Goal: Task Accomplishment & Management: Manage account settings

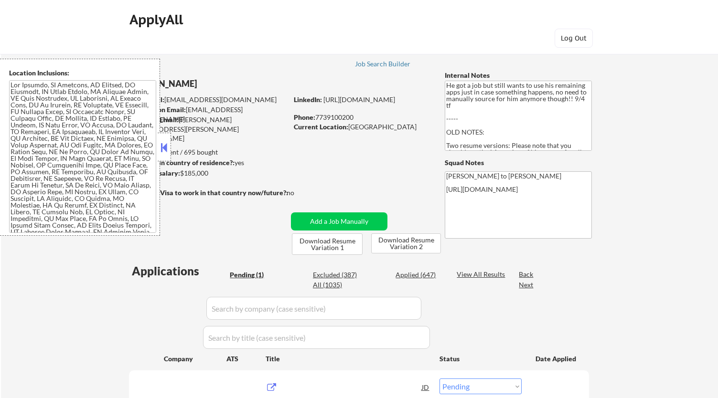
select select ""pending""
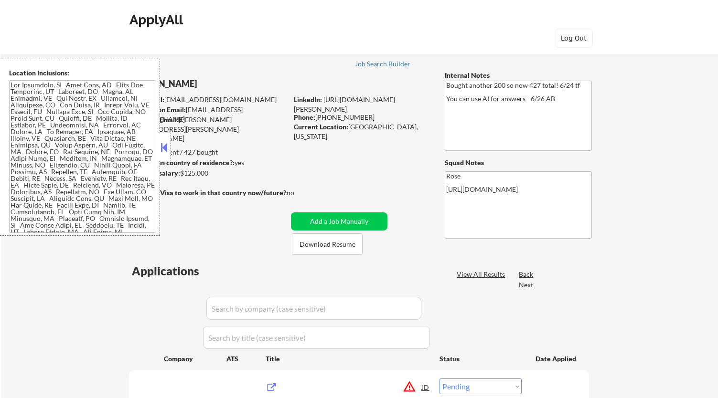
select select ""pending""
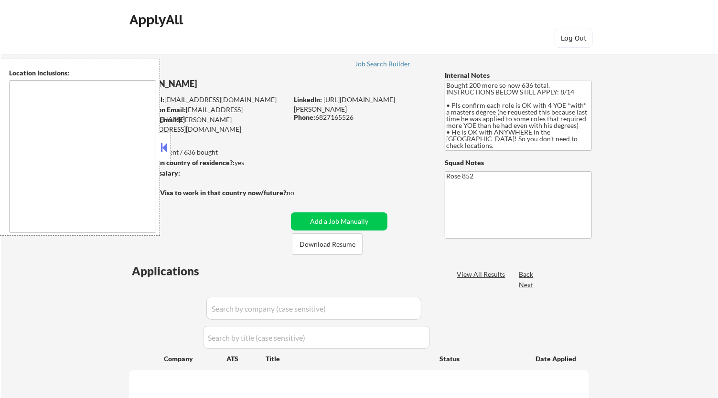
type textarea "San Francisco, CA Daly City, CA South San Francisco, CA Brisbane, CA Colma, CA …"
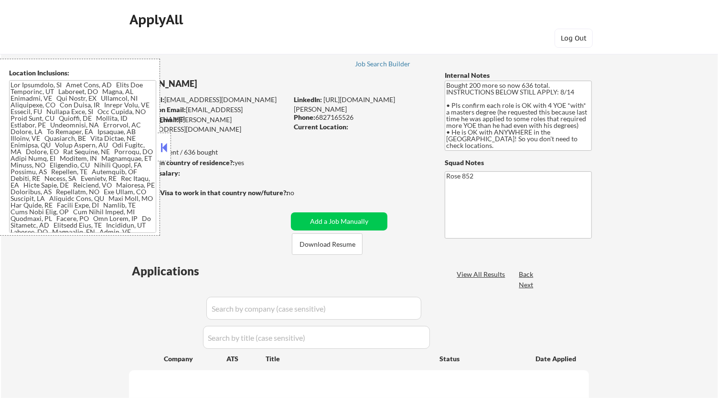
click at [164, 147] on button at bounding box center [164, 147] width 11 height 14
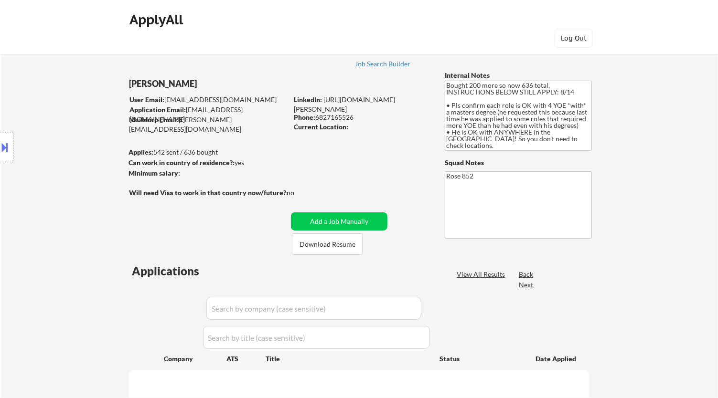
select select ""pending""
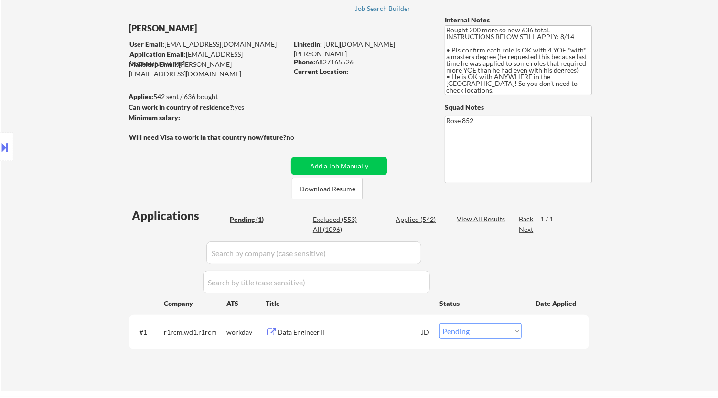
scroll to position [51, 0]
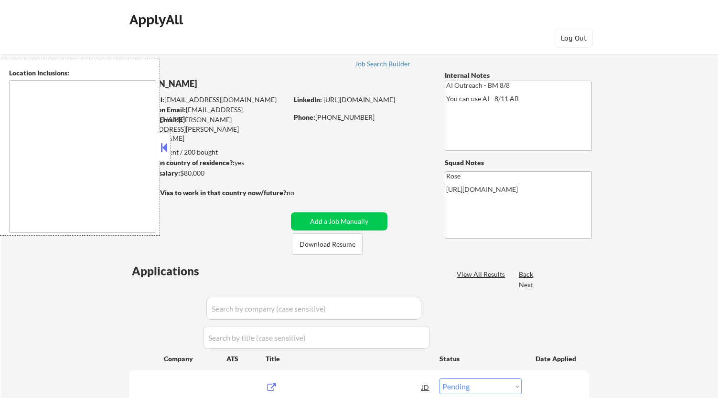
select select ""pending""
type textarea "Fountain Valley, CA Huntington Beach, CA Costa Mesa, CA Santa Ana, CA Garden Gr…"
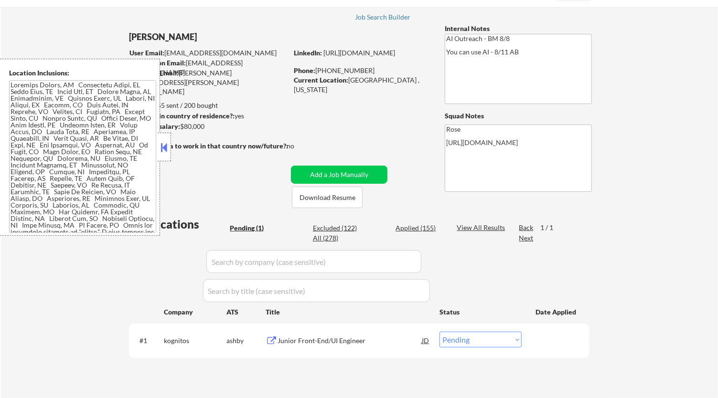
scroll to position [45, 0]
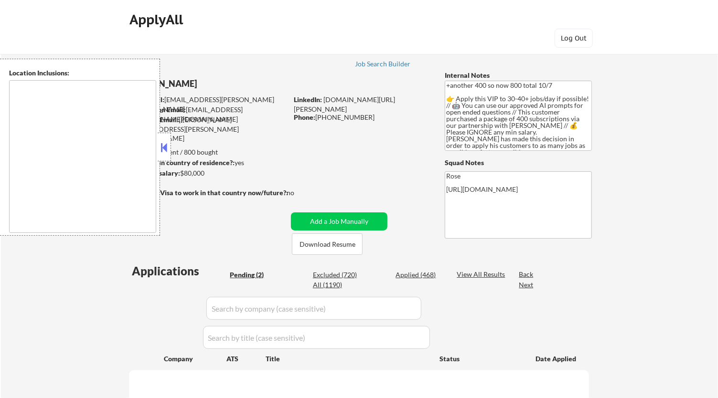
select select ""pending""
type textarea "remote"
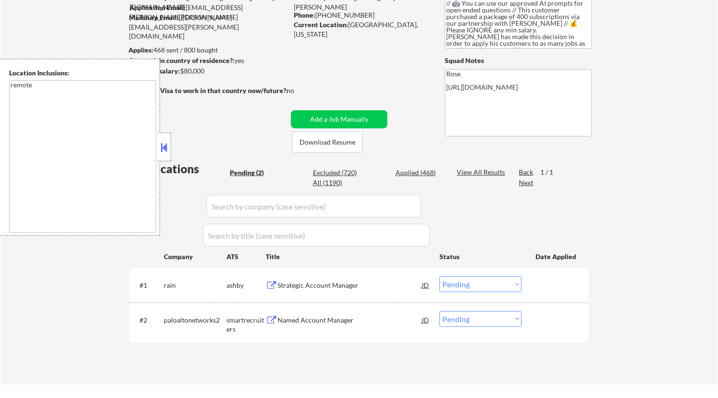
scroll to position [103, 0]
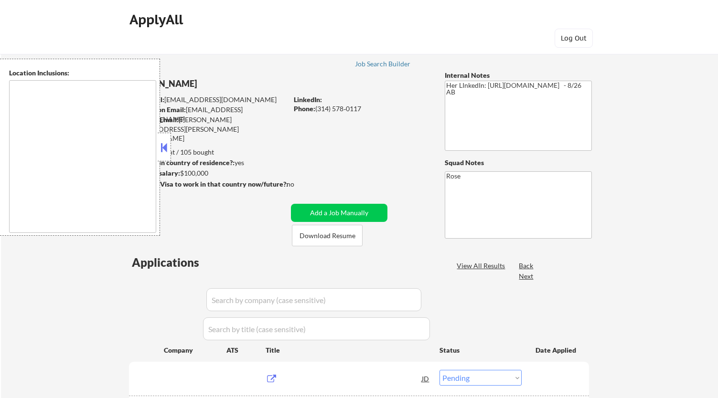
select select ""pending""
type textarea "St. Louis, MO Clayton, MO Maplewood, MO Richmond Heights, MO University City, M…"
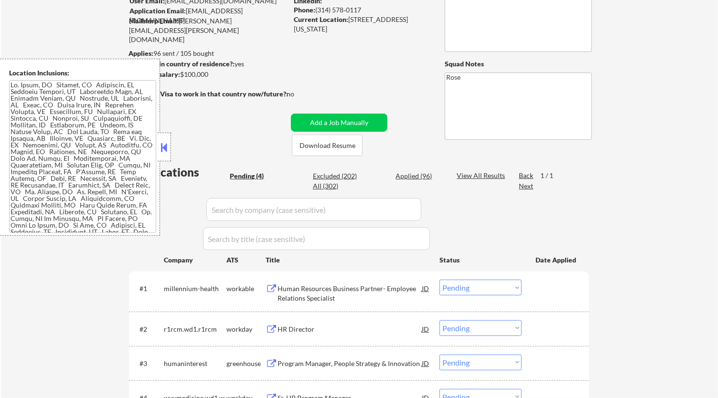
scroll to position [84, 0]
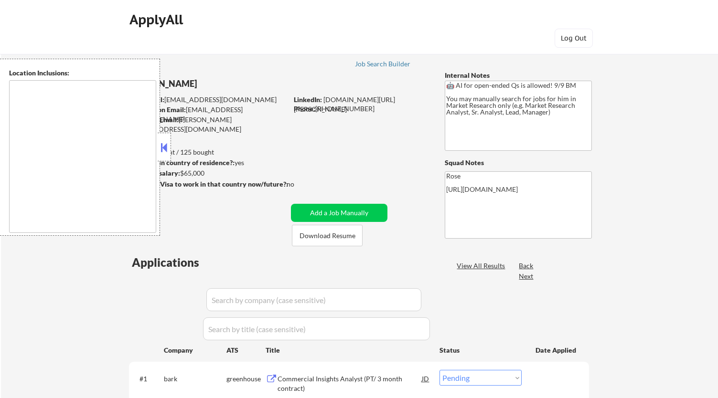
select select ""pending""
type textarea "Galesburg, IL Knoxville, IL Abingdon, IL East Galesburg, IL Wataga, IL Henderso…"
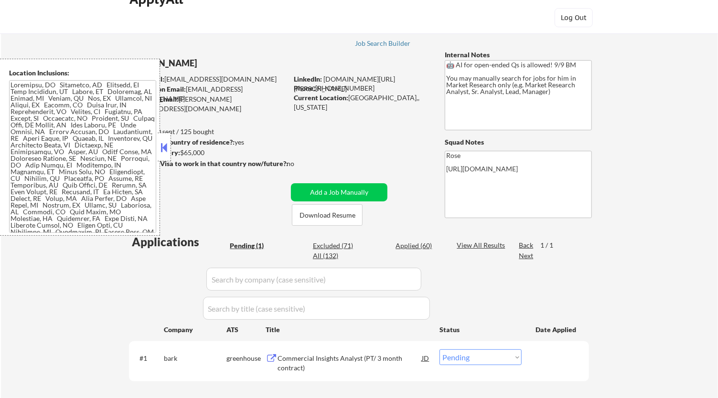
scroll to position [19, 0]
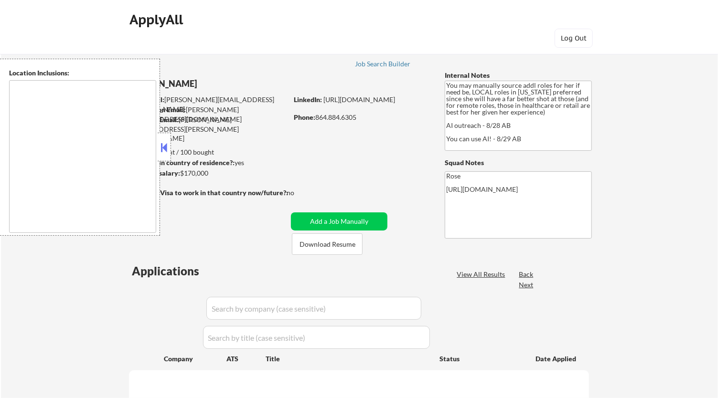
type textarea "Orlando, FL Winter Park, FL Maitland, FL Altamonte Springs, FL Casselberry, FL …"
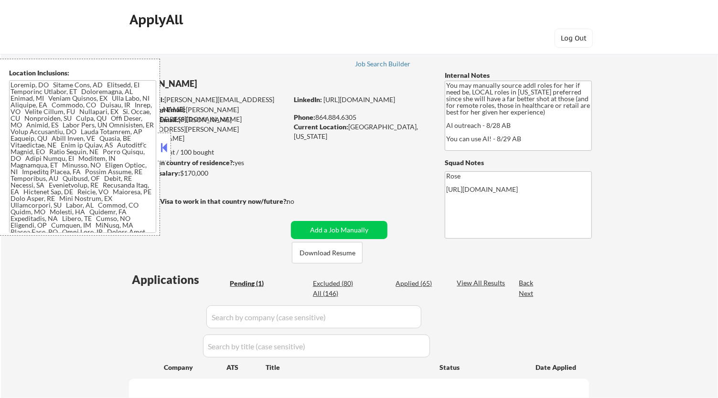
select select ""pending""
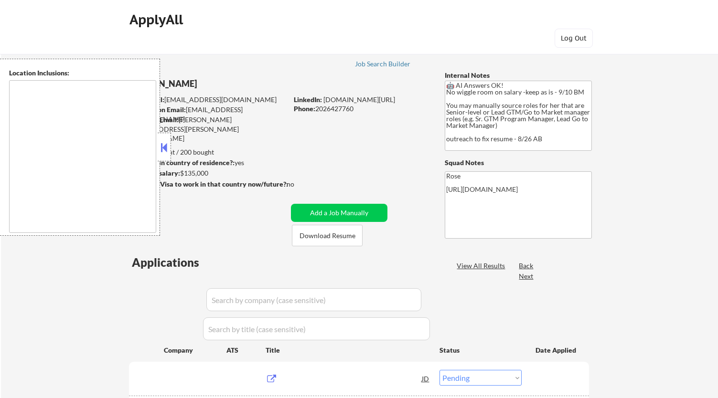
select select ""pending""
type textarea "Reston, [GEOGRAPHIC_DATA] [GEOGRAPHIC_DATA], [GEOGRAPHIC_DATA] [GEOGRAPHIC_DATA…"
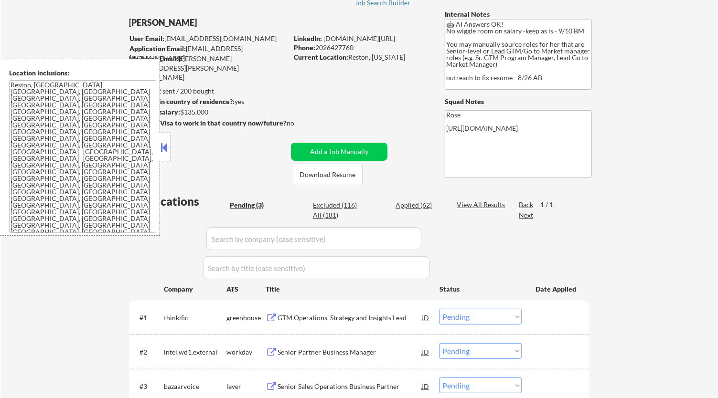
scroll to position [47, 0]
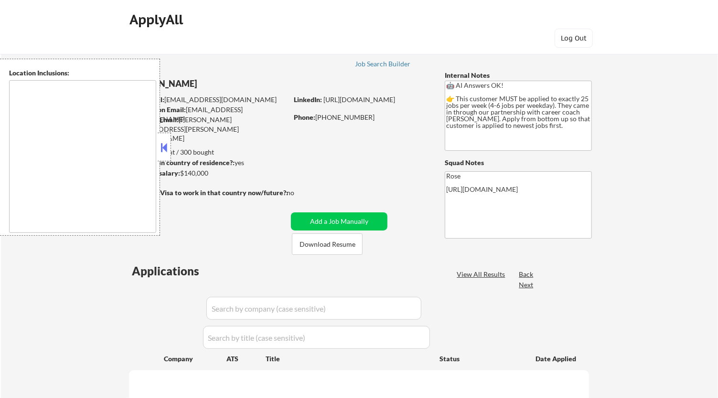
select select ""pending""
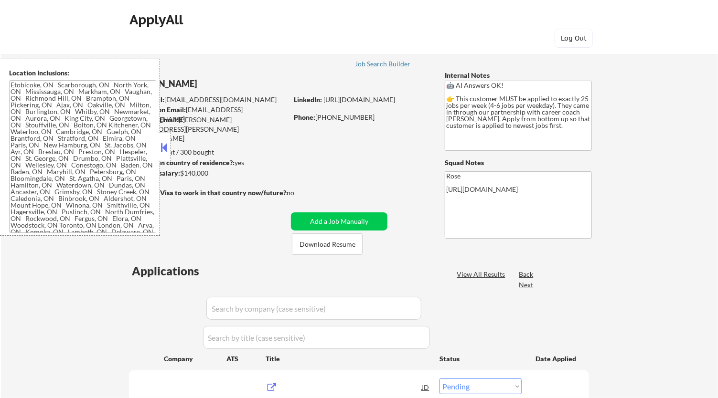
type textarea "Etobicoke, ON Scarborough, ON North York, ON Mississauga, ON Markham, ON Vaugha…"
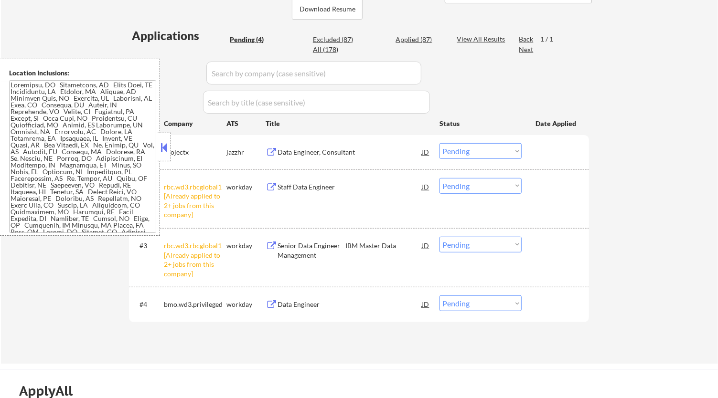
scroll to position [235, 0]
click at [509, 184] on select "Choose an option... Pending Applied Excluded (Questions) Excluded (Expired) Exc…" at bounding box center [480, 187] width 82 height 16
click at [439, 179] on select "Choose an option... Pending Applied Excluded (Questions) Excluded (Expired) Exc…" at bounding box center [480, 187] width 82 height 16
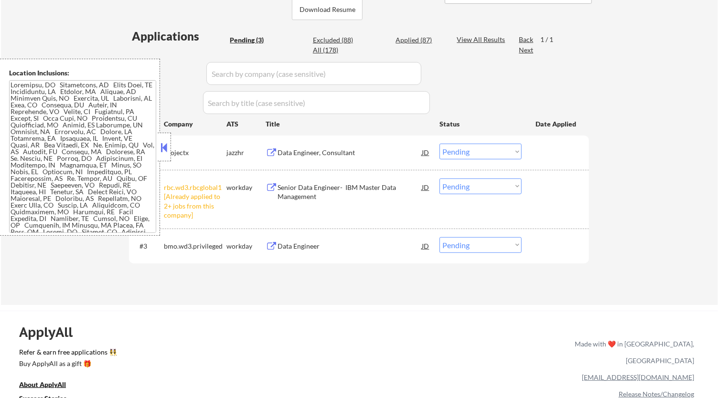
click at [518, 179] on select "Choose an option... Pending Applied Excluded (Questions) Excluded (Expired) Exc…" at bounding box center [480, 187] width 82 height 16
click at [439, 179] on select "Choose an option... Pending Applied Excluded (Questions) Excluded (Expired) Exc…" at bounding box center [480, 187] width 82 height 16
select select ""pending""
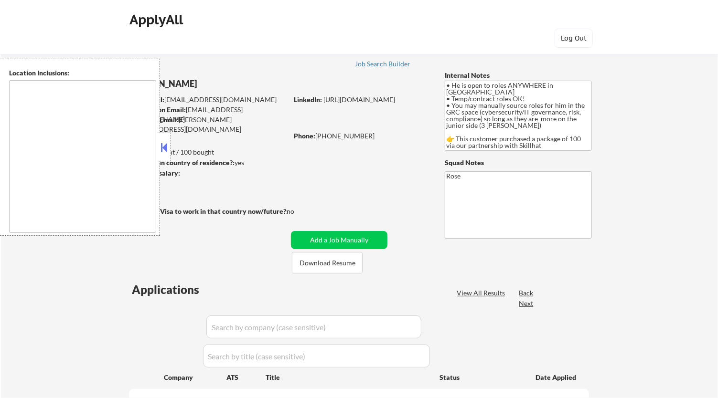
type textarea "country: [GEOGRAPHIC_DATA]"
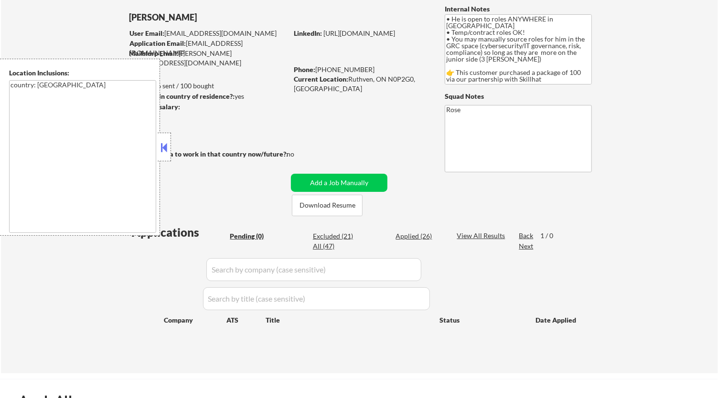
scroll to position [70, 0]
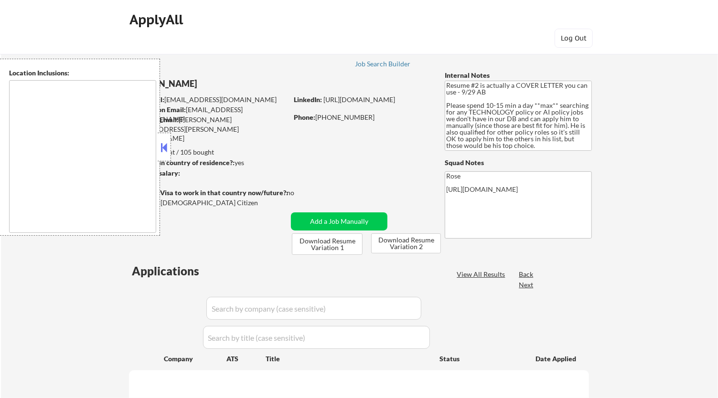
type textarea "Arlington, VA Alexandria, VA Bethesda, MD Silver Spring, MD Falls Church, VA Hy…"
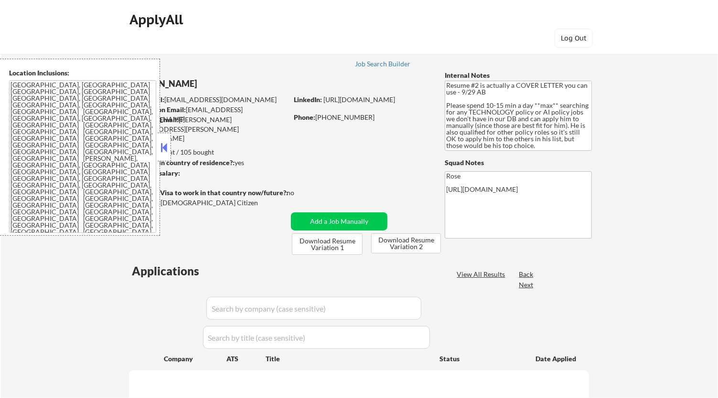
select select ""pending""
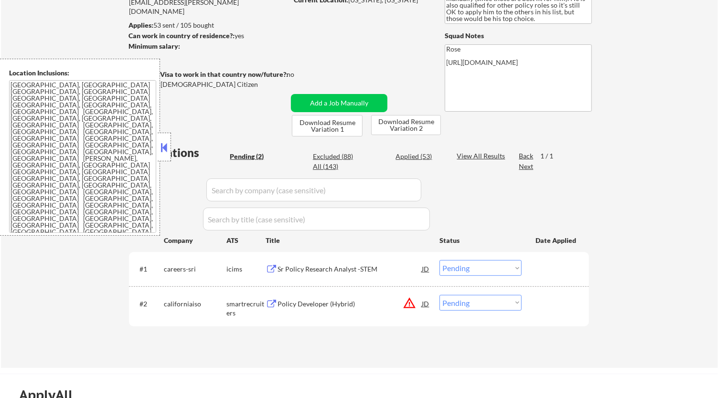
scroll to position [127, 0]
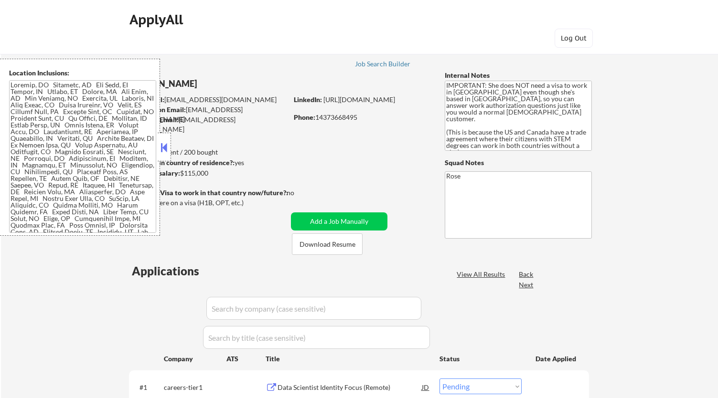
select select ""pending""
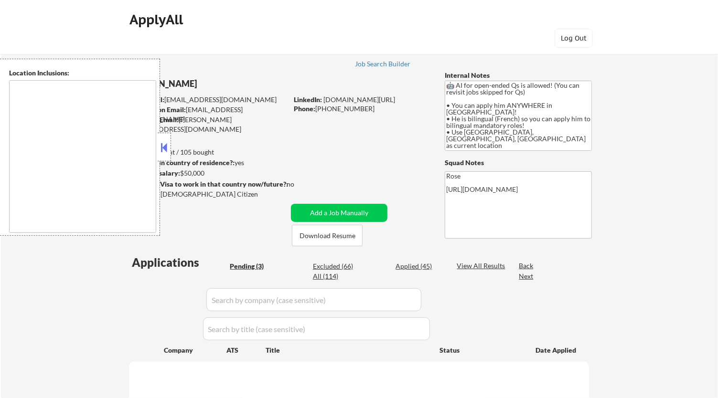
select select ""pending""
type textarea "country:[GEOGRAPHIC_DATA]"
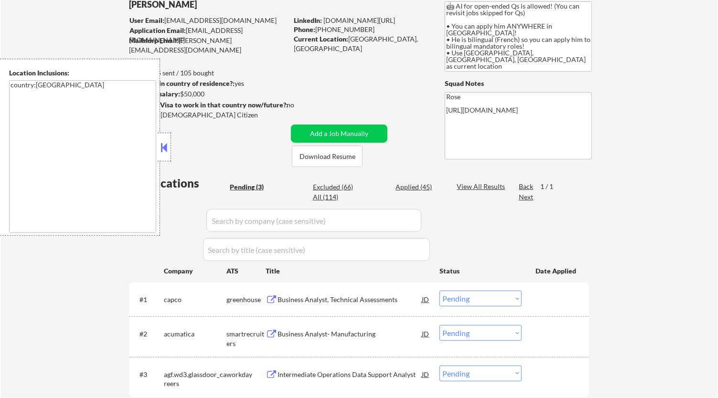
scroll to position [76, 0]
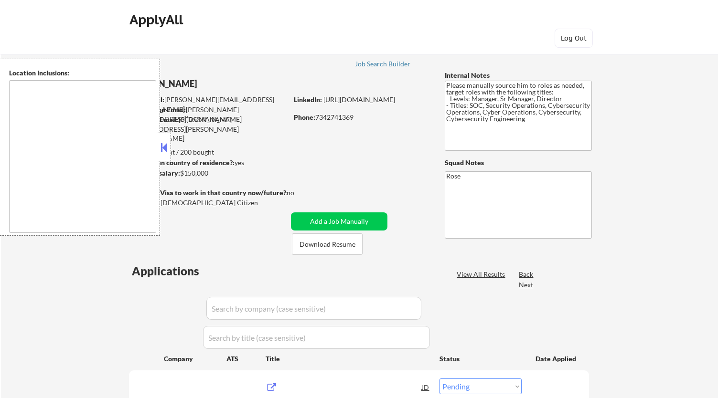
select select ""pending""
type textarea "Ann Arbor, MI Ypsilanti, MI Saline, MI Dexter, MI Pittsfield Charter Township, …"
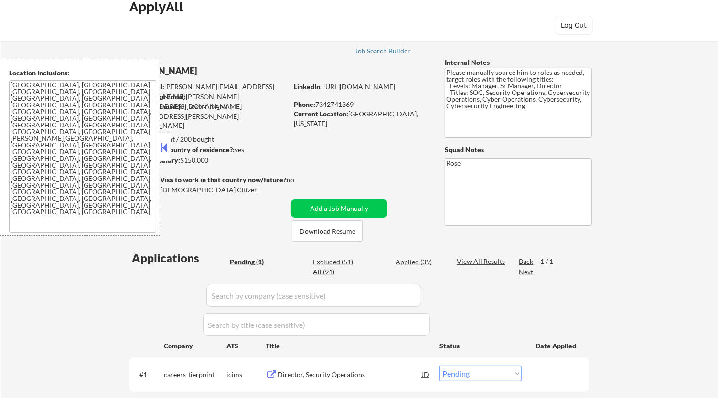
scroll to position [11, 0]
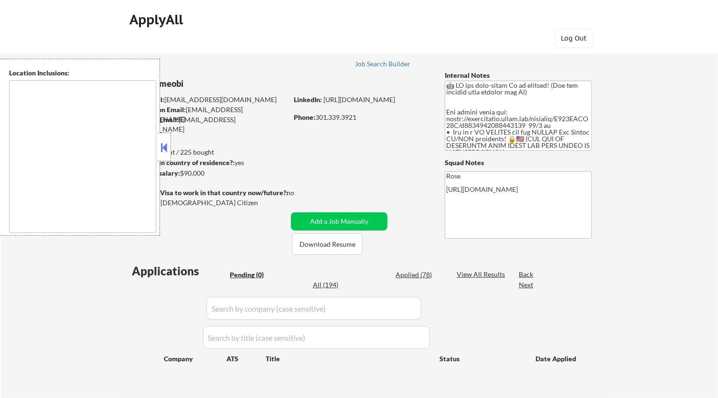
type textarea "[GEOGRAPHIC_DATA], [GEOGRAPHIC_DATA] [GEOGRAPHIC_DATA], [GEOGRAPHIC_DATA] [GEOG…"
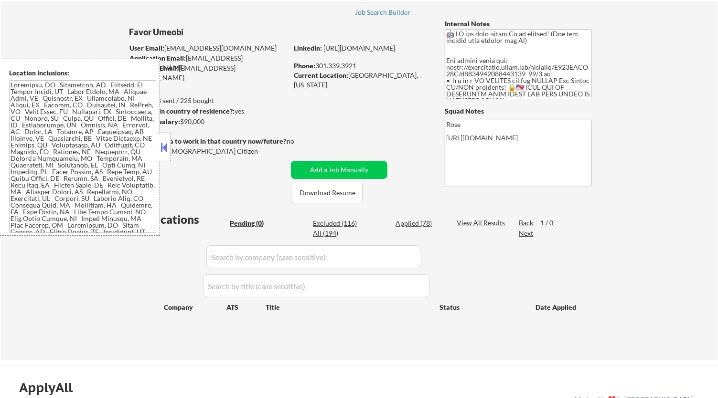
scroll to position [52, 0]
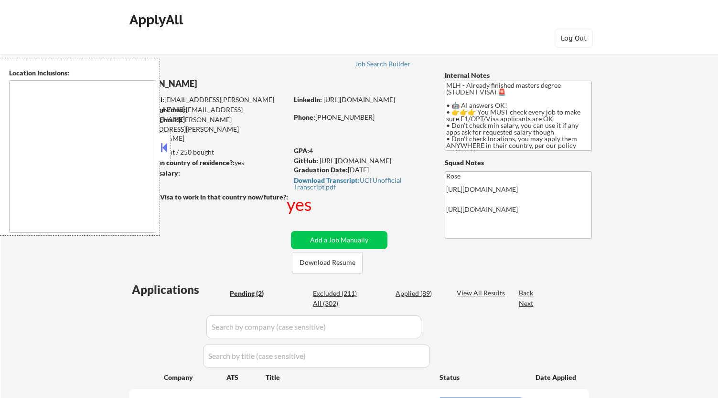
select select ""pending""
type textarea "country:[GEOGRAPHIC_DATA]"
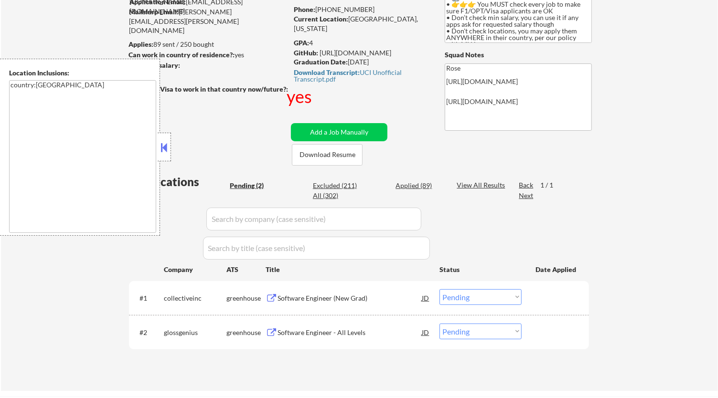
scroll to position [106, 0]
